Goal: Navigation & Orientation: Find specific page/section

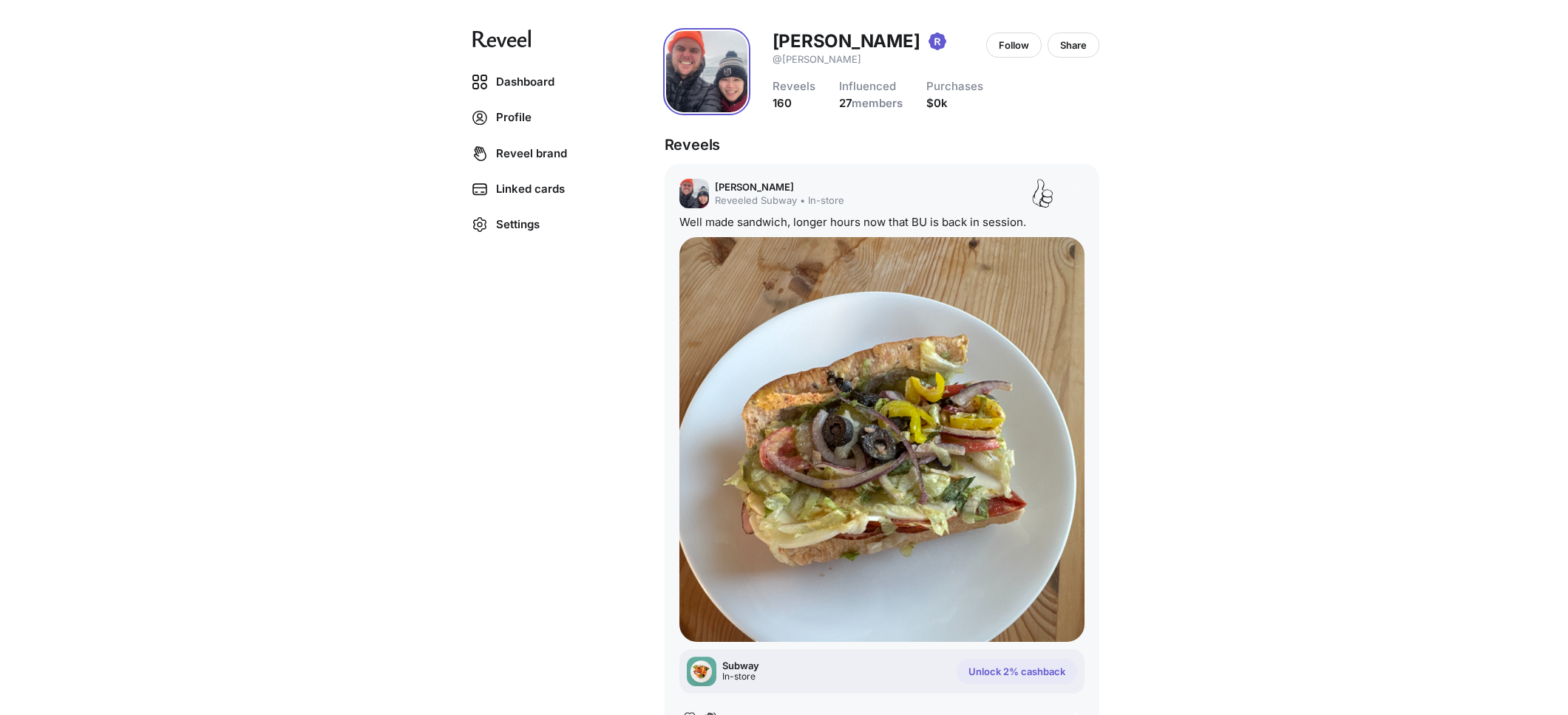
click at [978, 219] on p "Well made sandwich, longer hours now that BU is back in session." at bounding box center [853, 222] width 347 height 14
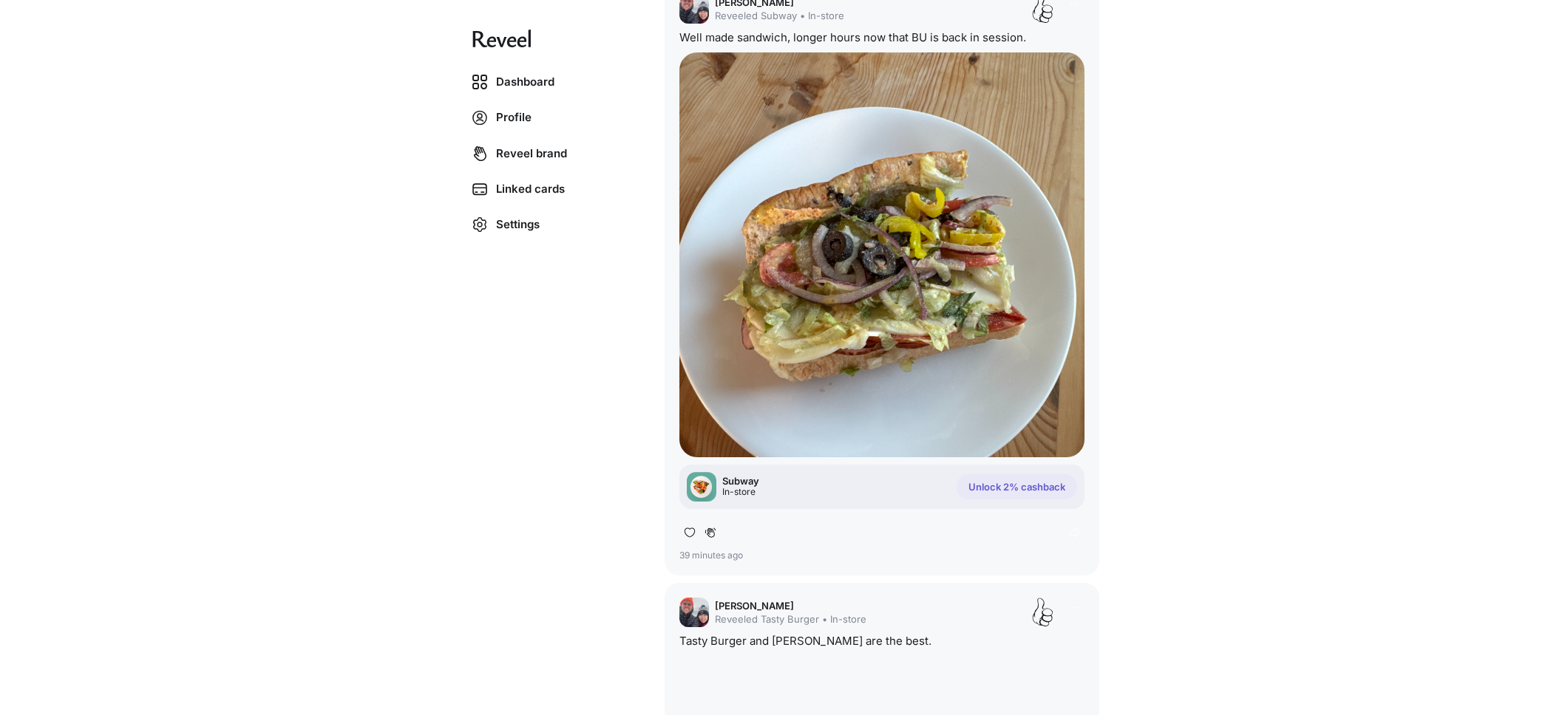
scroll to position [190, 0]
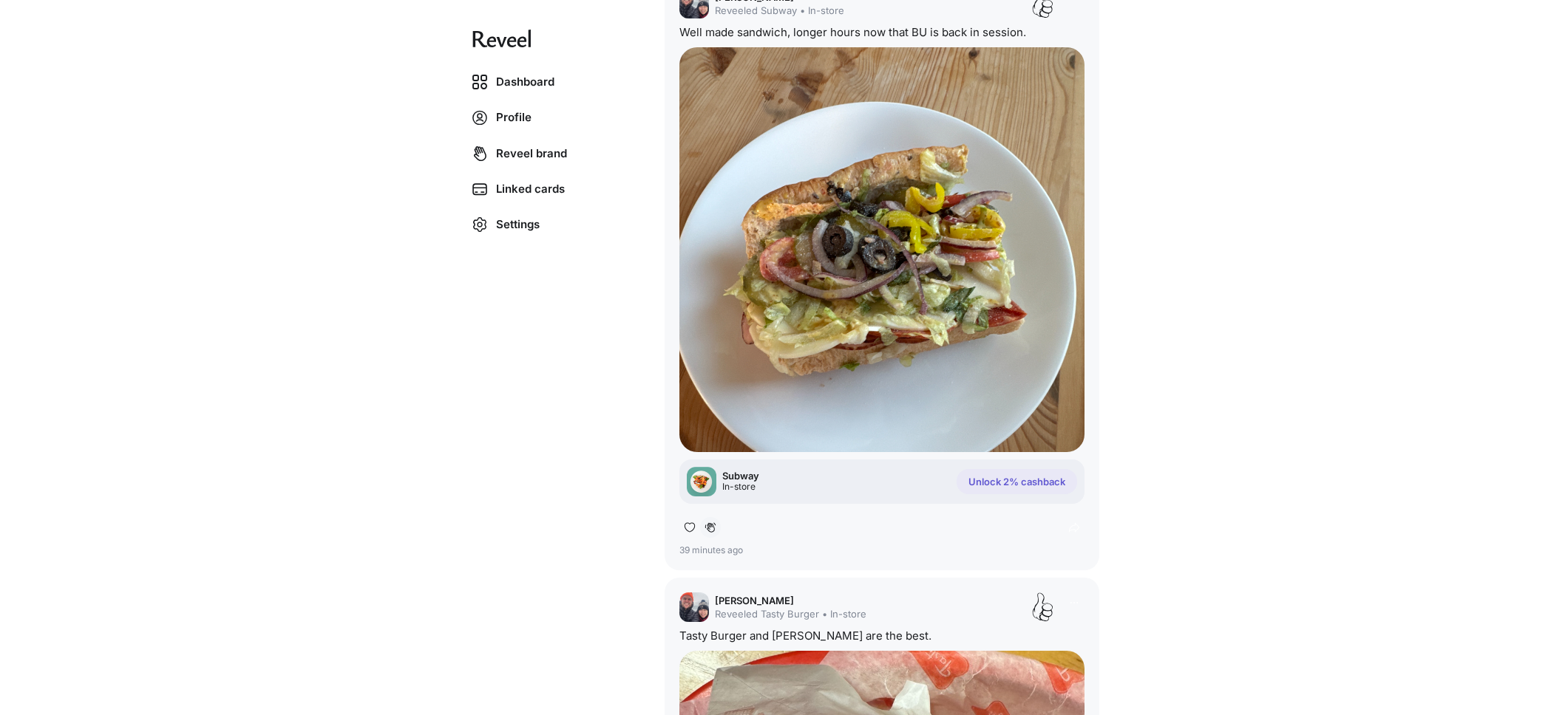
click at [705, 526] on icon at bounding box center [709, 526] width 10 height 9
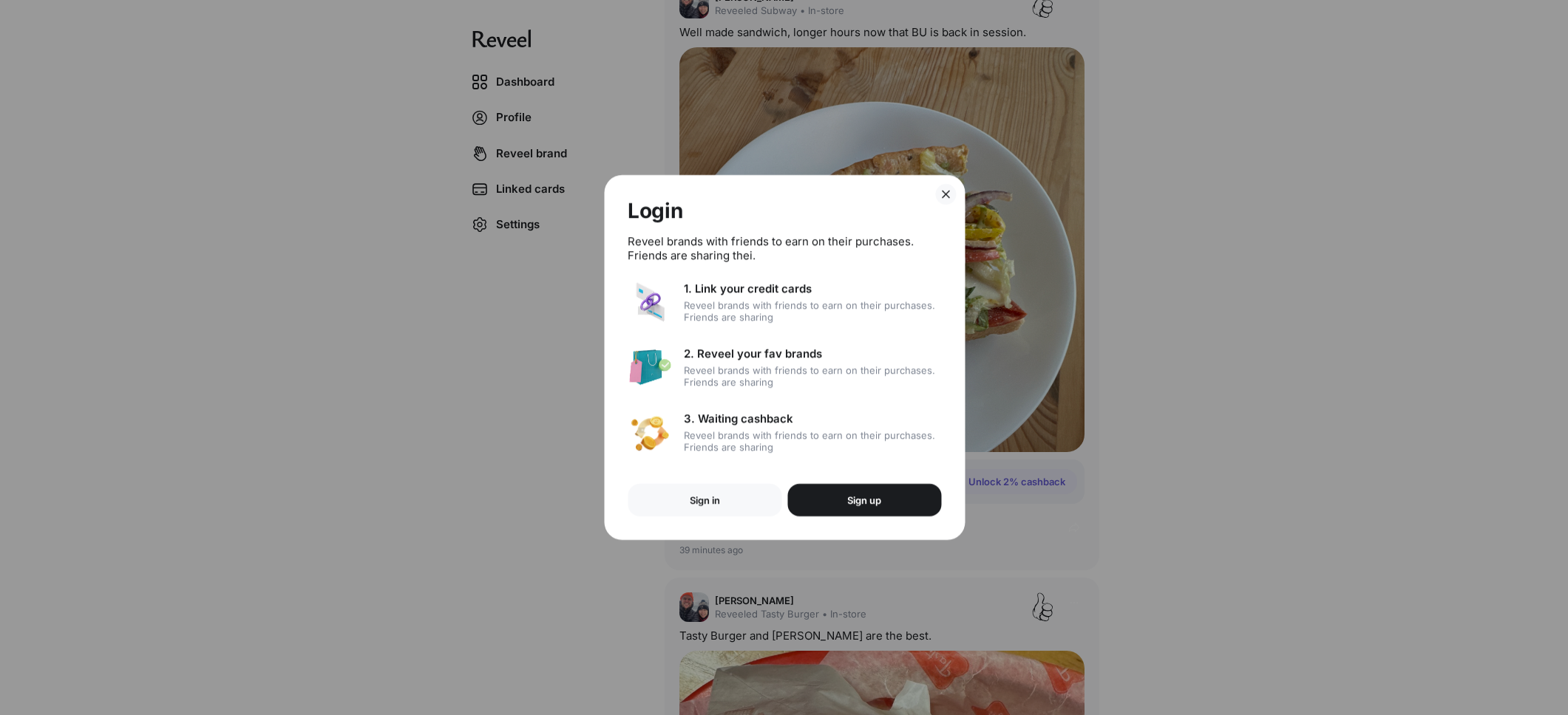
click at [904, 488] on button "Sign up" at bounding box center [864, 501] width 153 height 33
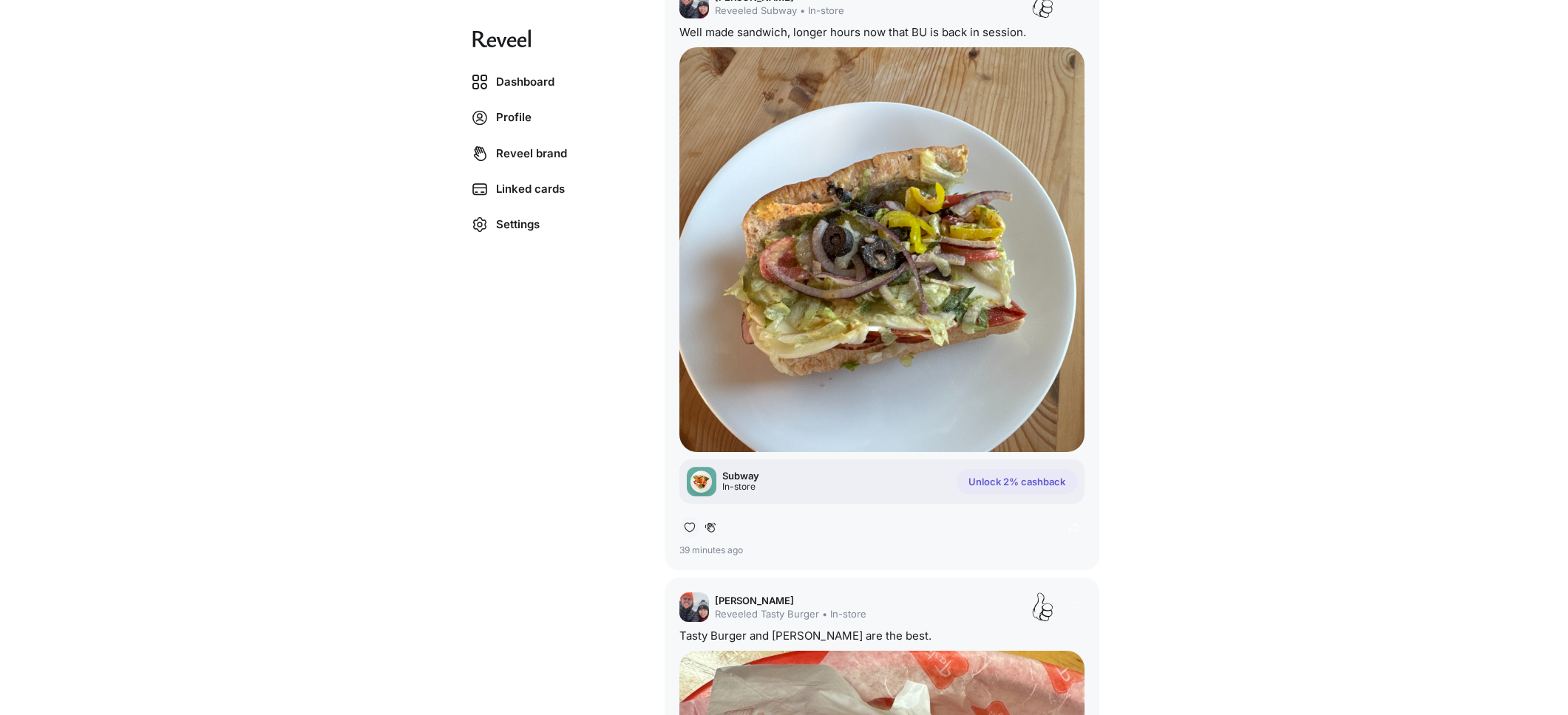
click at [694, 529] on div at bounding box center [690, 527] width 21 height 21
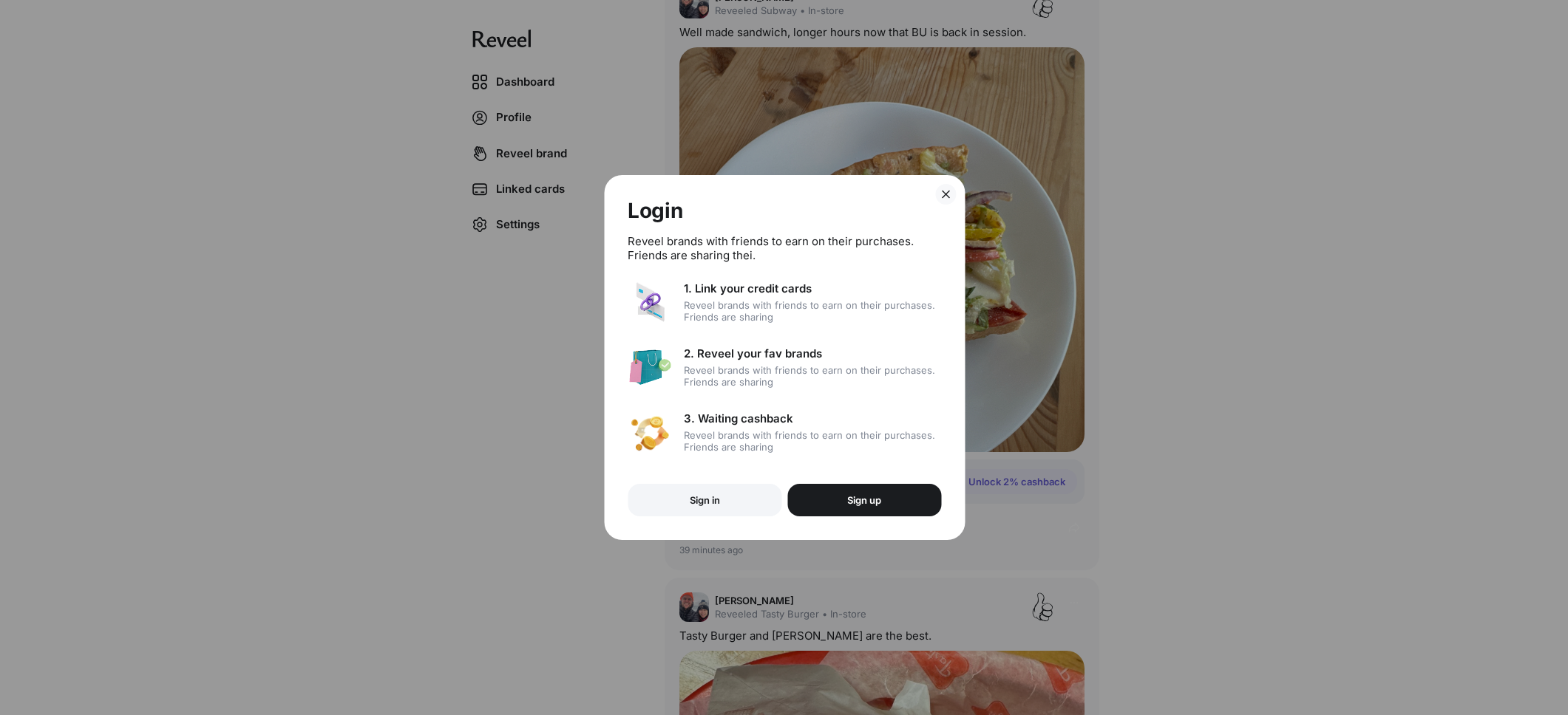
click at [704, 499] on p "Sign in" at bounding box center [703, 501] width 30 height 12
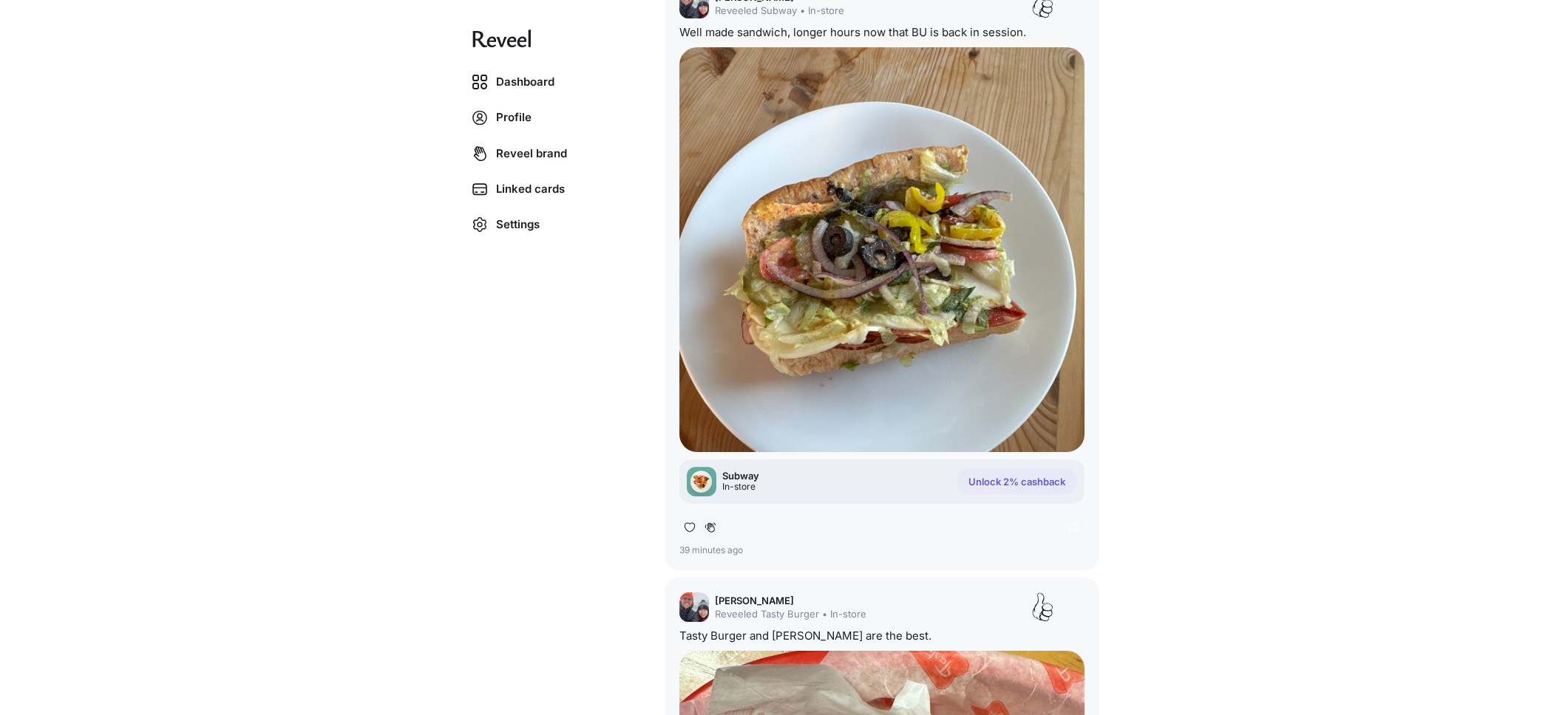
click at [700, 524] on div at bounding box center [710, 527] width 21 height 21
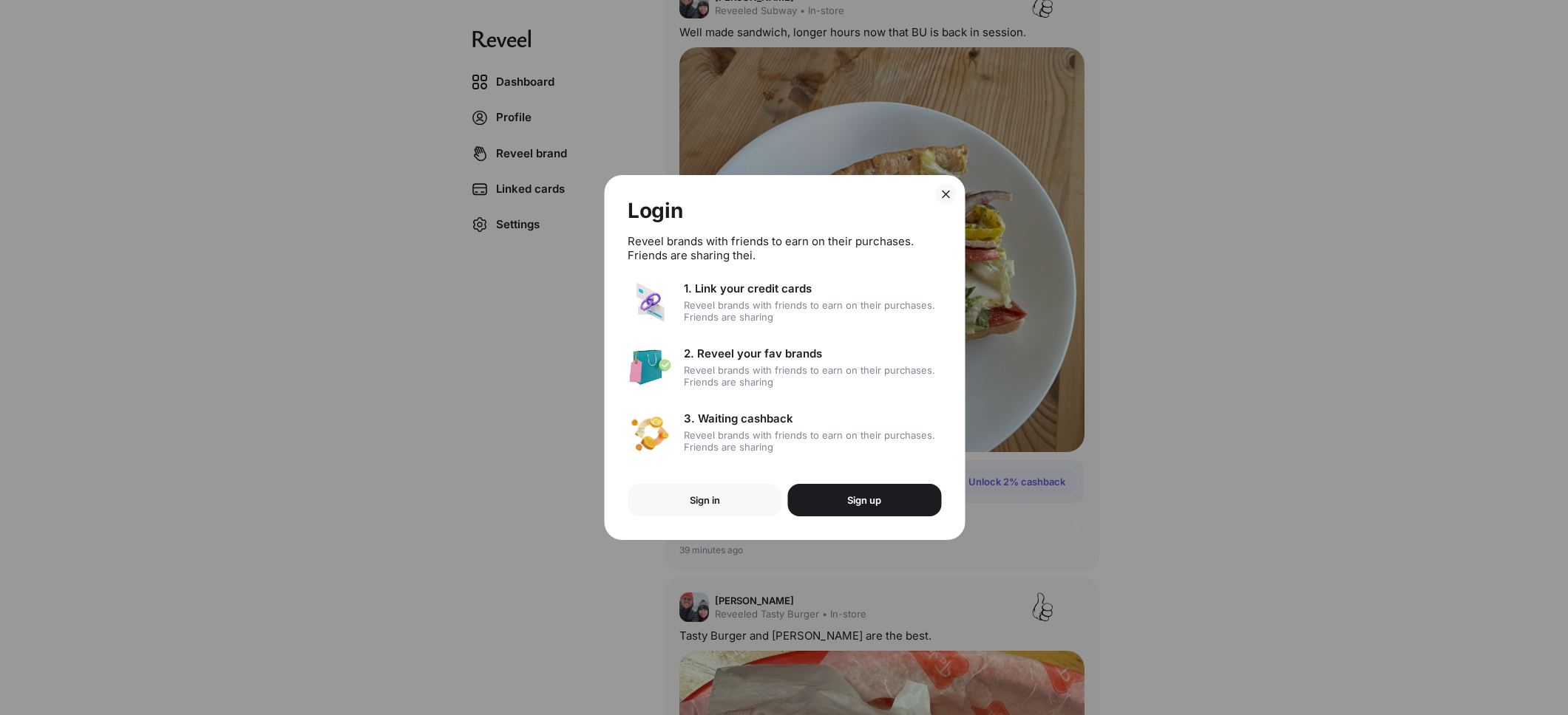
click at [857, 501] on p "Sign up" at bounding box center [864, 501] width 34 height 12
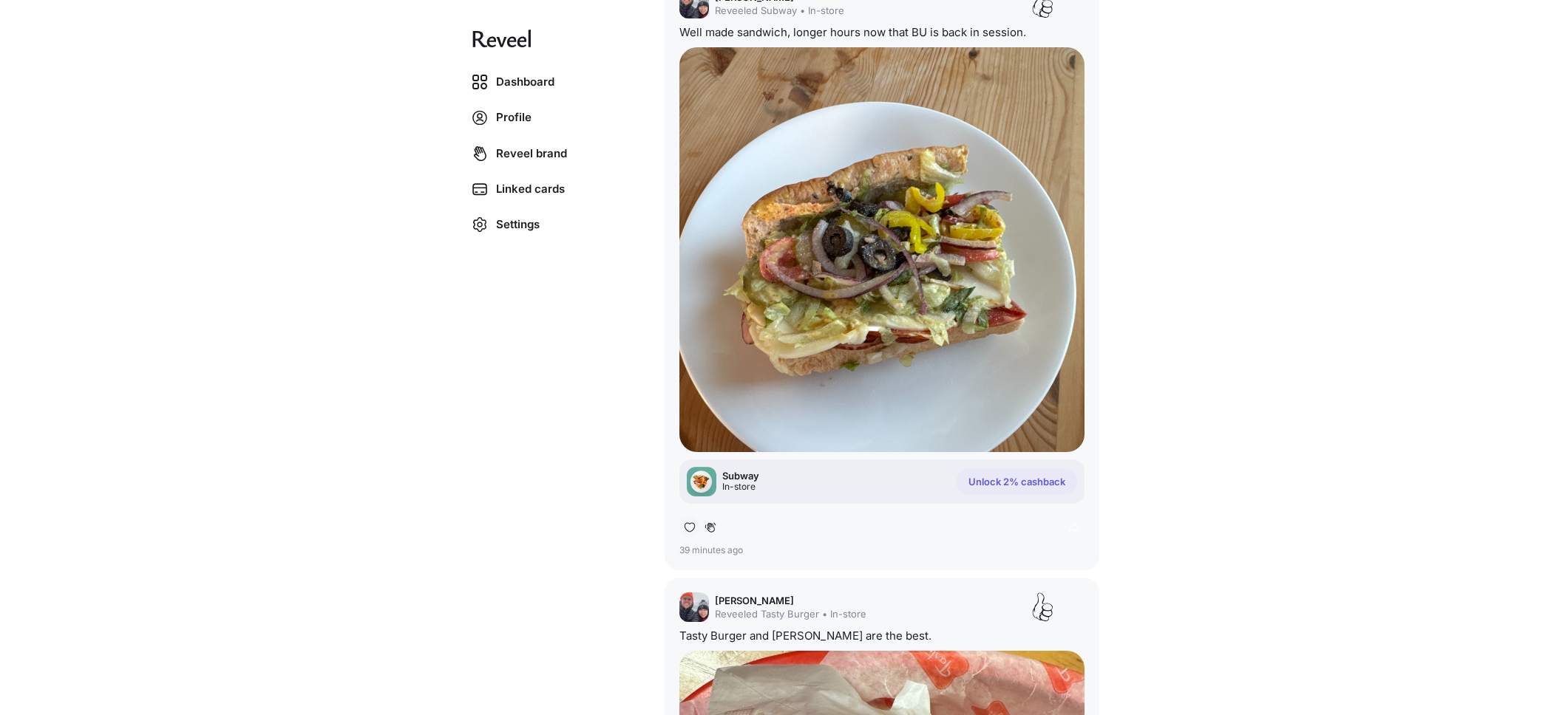
click at [693, 524] on div at bounding box center [690, 527] width 21 height 21
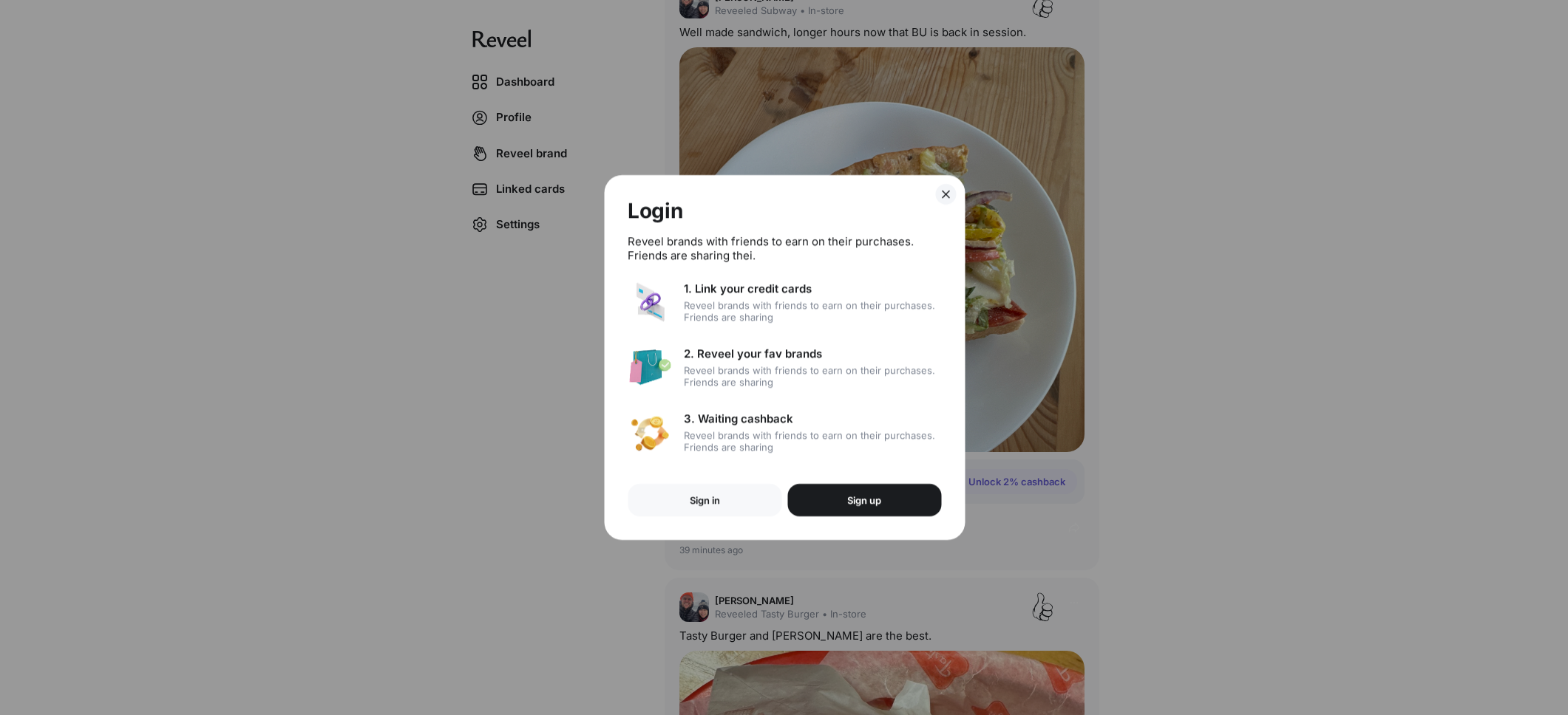
click at [946, 193] on line at bounding box center [946, 194] width 7 height 7
